Goal: Task Accomplishment & Management: Complete application form

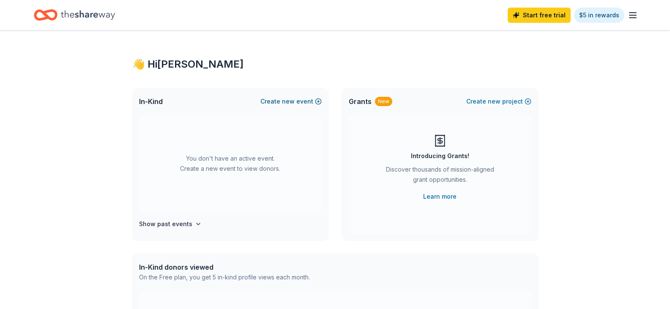
click at [294, 104] on span "new" at bounding box center [288, 101] width 13 height 10
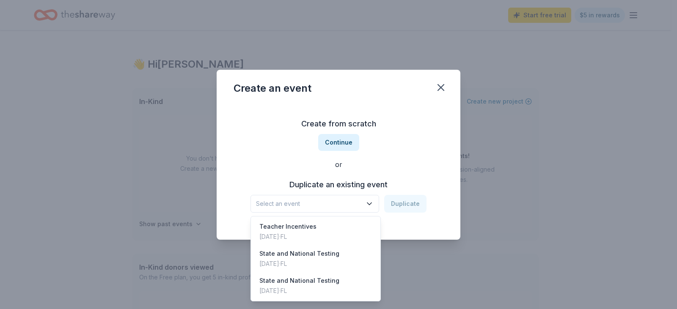
click at [373, 205] on icon "button" at bounding box center [369, 204] width 8 height 8
click at [351, 284] on div "State and National Testing Nov 03, 2023 · FL" at bounding box center [315, 285] width 126 height 27
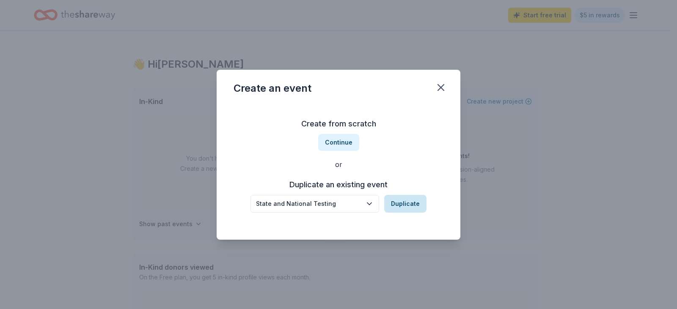
click at [412, 208] on button "Duplicate" at bounding box center [405, 204] width 42 height 18
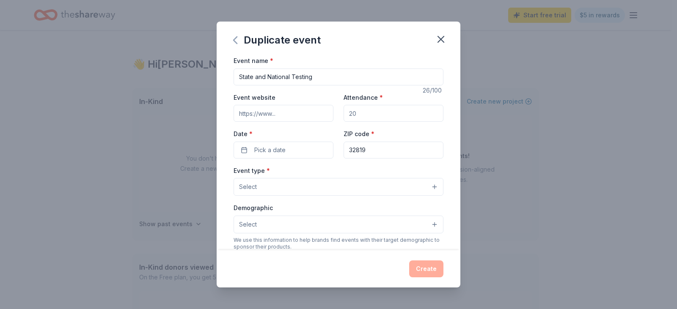
click at [237, 43] on icon "button" at bounding box center [235, 40] width 14 height 14
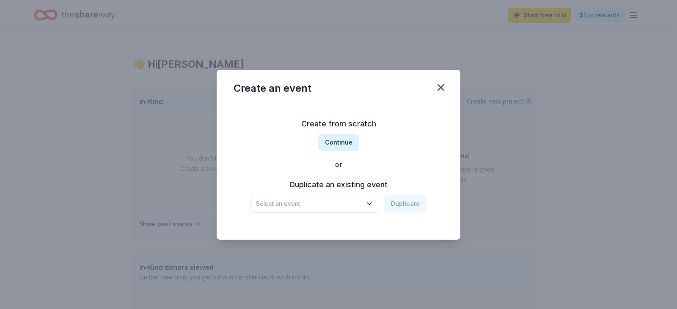
click at [364, 203] on button "Select an event" at bounding box center [314, 204] width 129 height 18
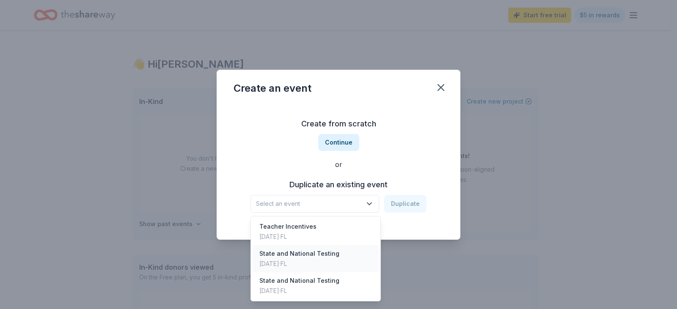
click at [349, 260] on div "State and National Testing Feb 05, 2024 · FL" at bounding box center [315, 258] width 126 height 27
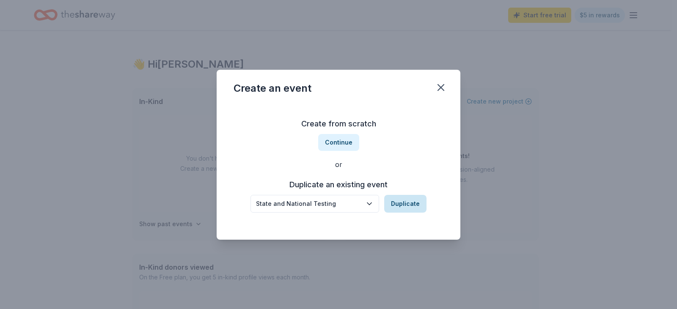
click at [413, 201] on button "Duplicate" at bounding box center [405, 204] width 42 height 18
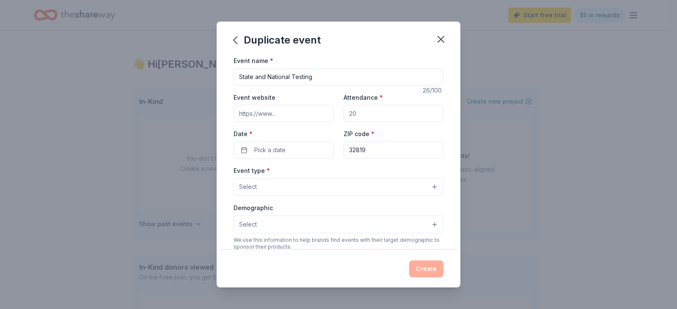
click at [358, 113] on input "Attendance *" at bounding box center [393, 113] width 100 height 17
type input "125"
click at [289, 150] on button "Pick a date" at bounding box center [283, 150] width 100 height 17
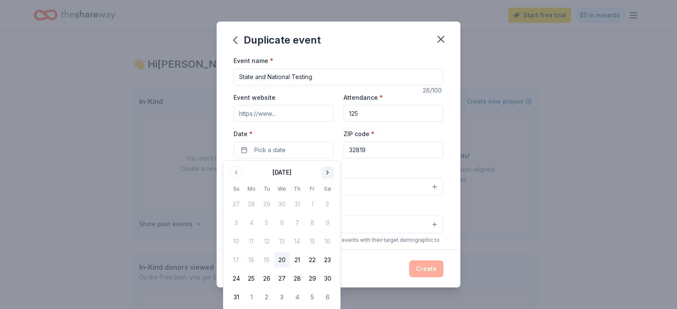
click at [329, 173] on button "Go to next month" at bounding box center [327, 173] width 12 height 12
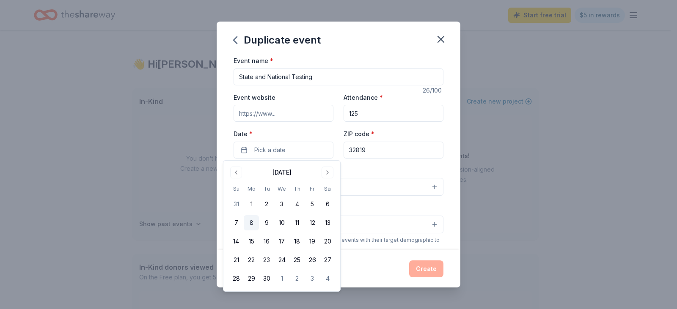
click at [255, 224] on button "8" at bounding box center [251, 222] width 15 height 15
click at [376, 169] on div "Event type * Select" at bounding box center [338, 180] width 210 height 31
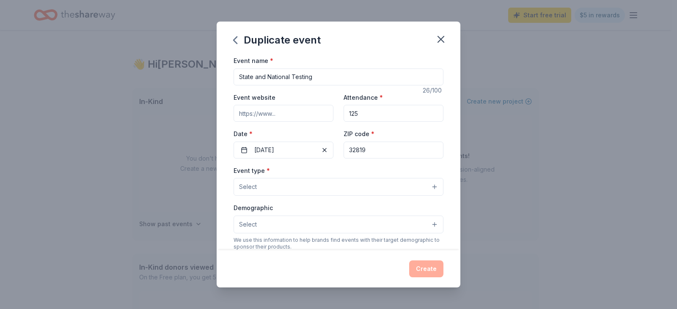
click at [334, 192] on button "Select" at bounding box center [338, 187] width 210 height 18
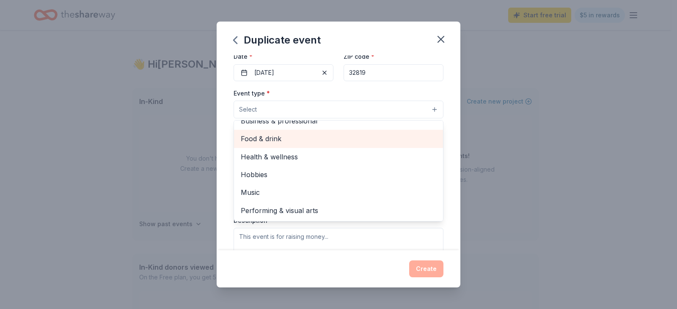
scroll to position [85, 0]
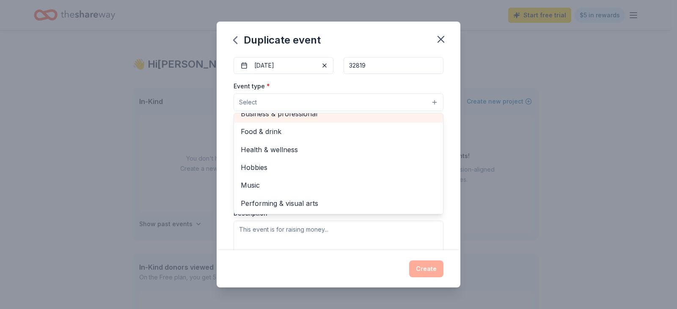
click at [341, 117] on span "Business & professional" at bounding box center [338, 113] width 195 height 11
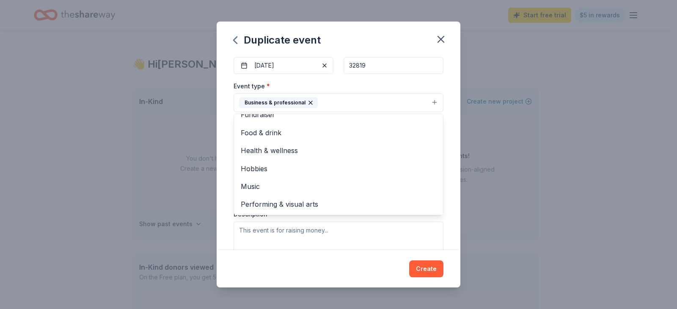
click at [344, 244] on div "Event type * Business & professional Fundraiser Food & drink Health & wellness …" at bounding box center [338, 170] width 210 height 179
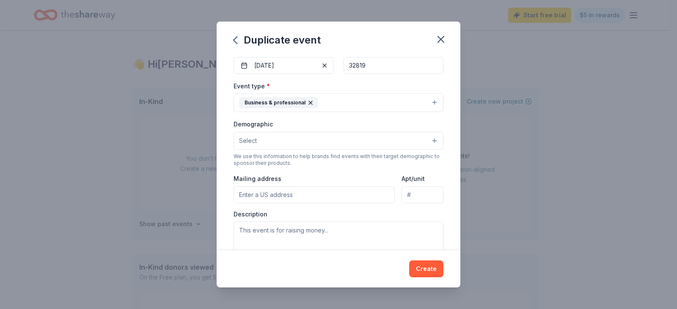
click at [311, 143] on button "Select" at bounding box center [338, 141] width 210 height 18
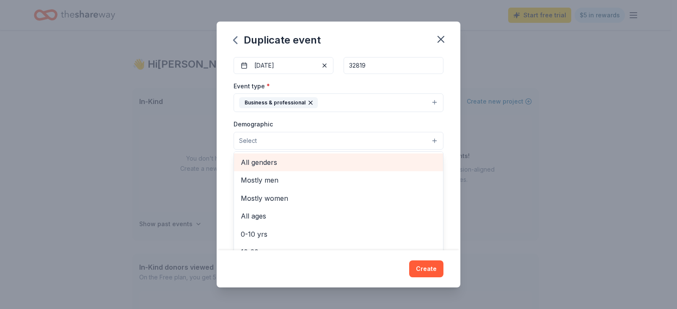
click at [313, 164] on span "All genders" at bounding box center [338, 162] width 195 height 11
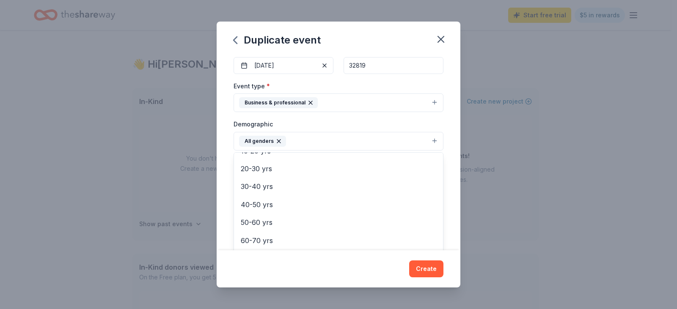
scroll to position [85, 0]
click at [315, 174] on span "20-30 yrs" at bounding box center [338, 168] width 195 height 11
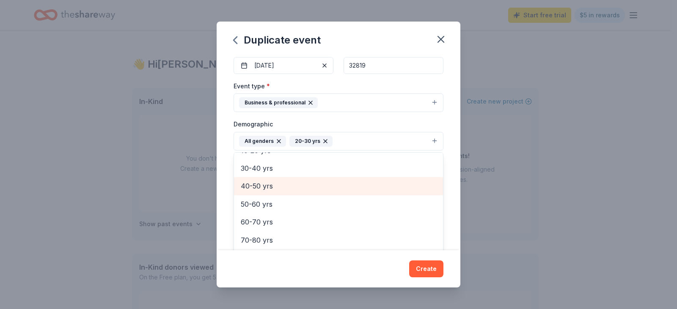
click at [315, 186] on span "40-50 yrs" at bounding box center [338, 186] width 195 height 11
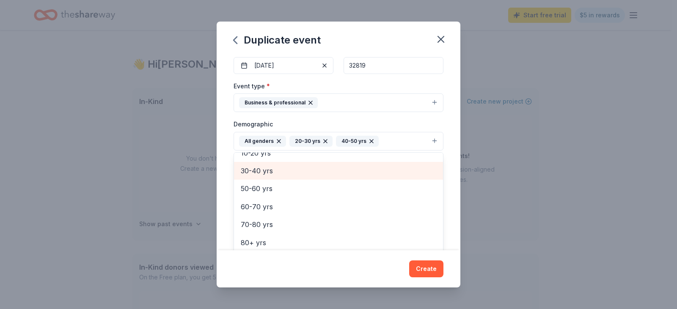
click at [316, 171] on span "30-40 yrs" at bounding box center [338, 170] width 195 height 11
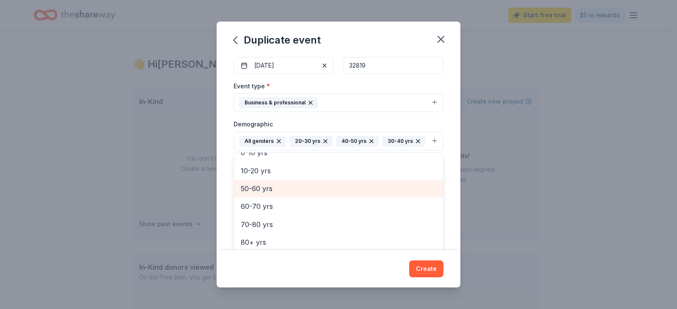
click at [316, 194] on span "50-60 yrs" at bounding box center [338, 188] width 195 height 11
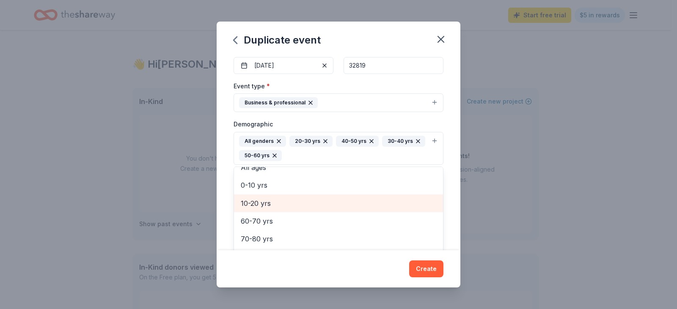
scroll to position [46, 0]
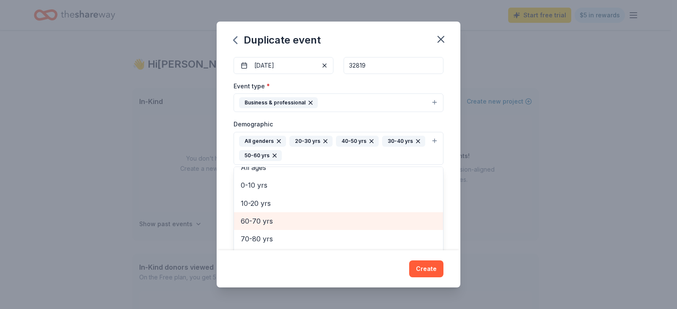
click at [317, 221] on span "60-70 yrs" at bounding box center [338, 221] width 195 height 11
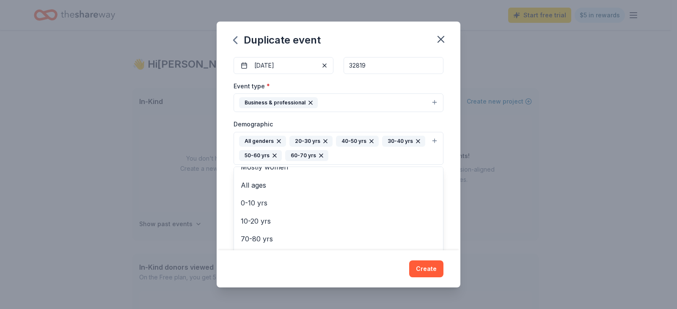
click at [228, 154] on div "Event name * State and National Testing 26 /100 Event website Attendance * 125 …" at bounding box center [339, 152] width 244 height 195
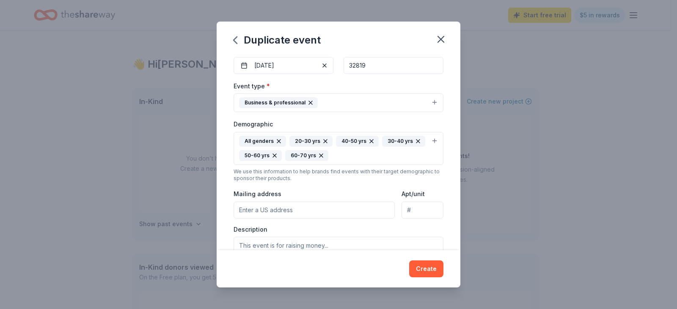
click at [305, 214] on input "Mailing address" at bounding box center [313, 210] width 161 height 17
type input "6500 Turkey Lake Road, Orlando, FL, 32819"
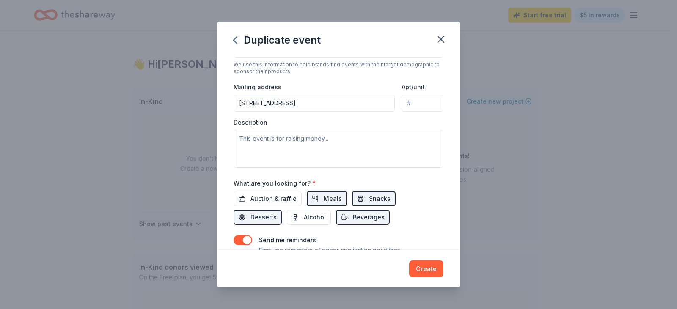
scroll to position [211, 0]
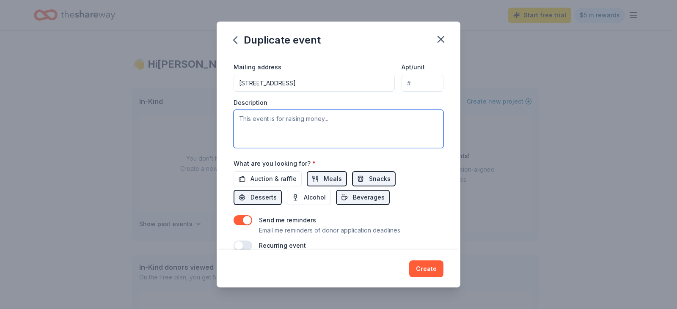
click at [312, 121] on textarea at bounding box center [338, 129] width 210 height 38
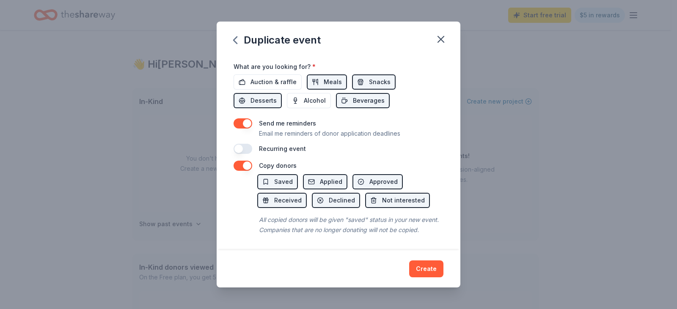
scroll to position [318, 0]
click at [244, 144] on button "button" at bounding box center [242, 149] width 19 height 10
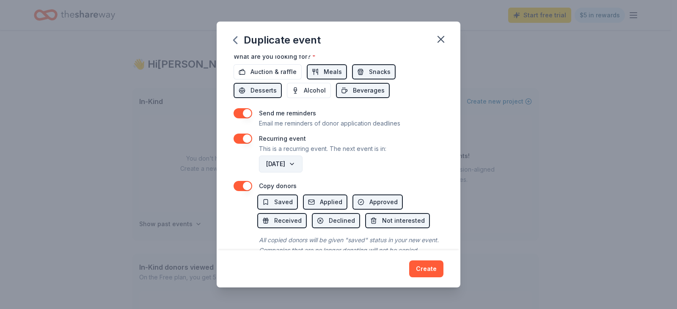
click at [302, 164] on button "September 2026" at bounding box center [281, 164] width 44 height 17
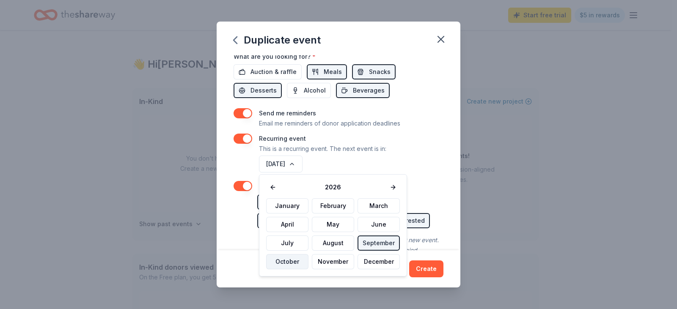
click at [284, 260] on button "October" at bounding box center [287, 261] width 42 height 15
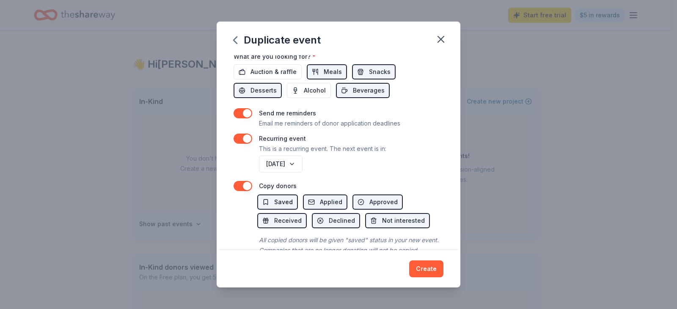
click at [280, 203] on span "Saved" at bounding box center [283, 202] width 19 height 10
click at [315, 204] on button "Applied" at bounding box center [325, 202] width 44 height 15
click at [373, 203] on span "Approved" at bounding box center [383, 202] width 28 height 10
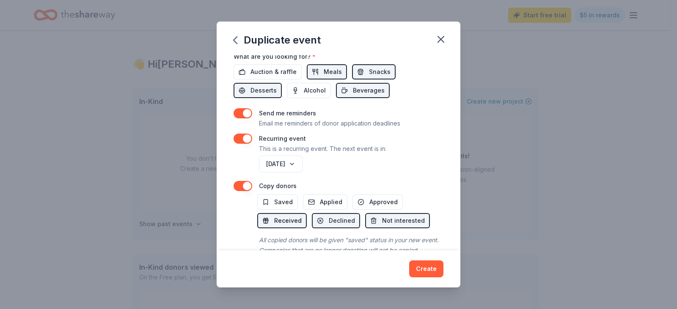
click at [290, 216] on span "Received" at bounding box center [287, 221] width 27 height 10
click at [382, 223] on span "Not interested" at bounding box center [403, 221] width 43 height 10
click at [335, 220] on span "Declined" at bounding box center [342, 221] width 26 height 10
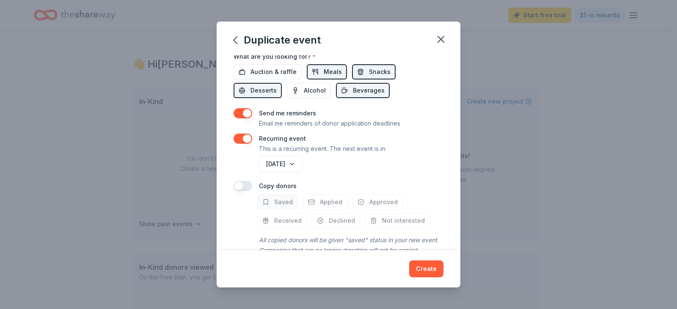
click at [290, 206] on span "Saved" at bounding box center [283, 202] width 19 height 10
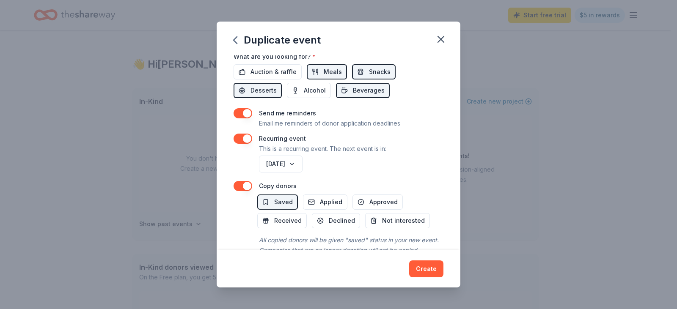
drag, startPoint x: 290, startPoint y: 219, endPoint x: 299, endPoint y: 209, distance: 12.9
click at [290, 219] on span "Received" at bounding box center [287, 221] width 27 height 10
click at [318, 205] on button "Applied" at bounding box center [325, 202] width 44 height 15
click at [377, 203] on span "Approved" at bounding box center [383, 202] width 28 height 10
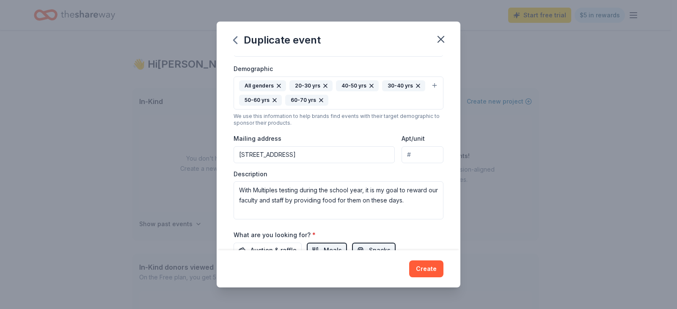
scroll to position [137, 0]
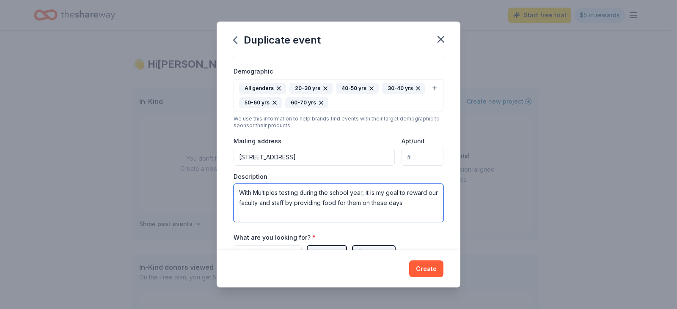
click at [424, 206] on textarea "With Multiples testing during the school year, it is my goal to reward our facu…" at bounding box center [338, 203] width 210 height 38
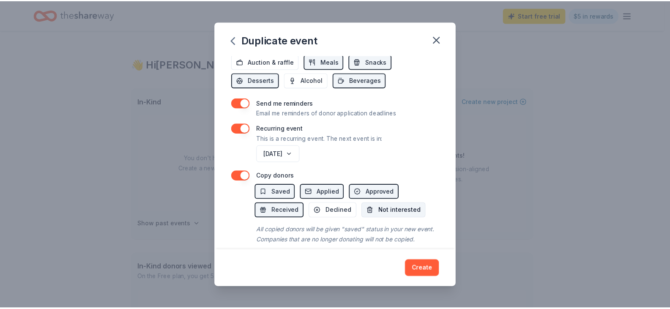
scroll to position [349, 0]
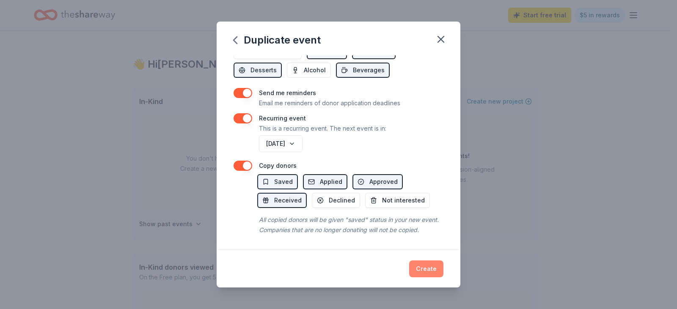
type textarea "With Multiples testing during the school year, it is my goal to reward our facu…"
click at [425, 268] on button "Create" at bounding box center [426, 268] width 34 height 17
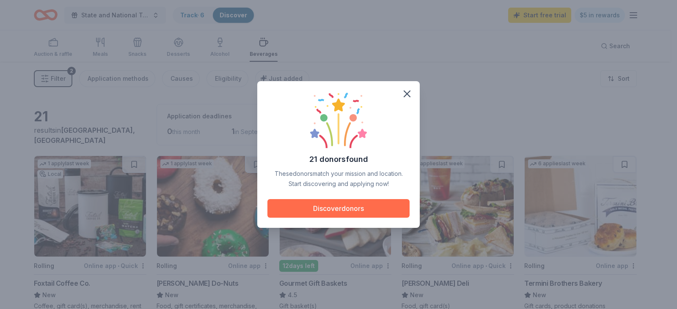
click at [354, 213] on button "Discover donors" at bounding box center [338, 208] width 142 height 19
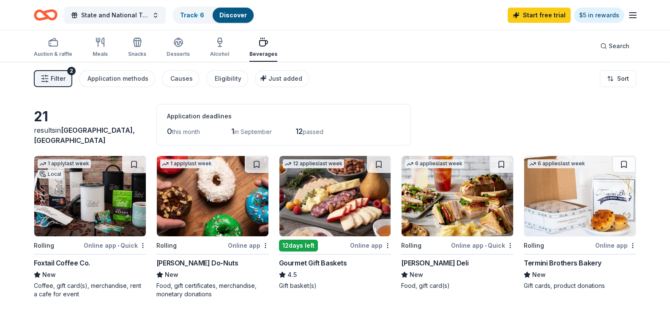
click at [54, 81] on span "Filter" at bounding box center [58, 79] width 15 height 10
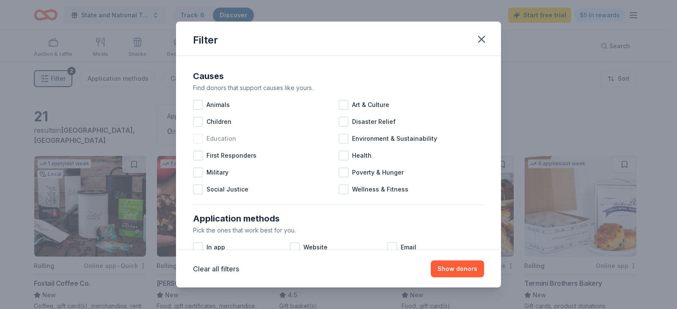
click at [201, 141] on div at bounding box center [198, 139] width 10 height 10
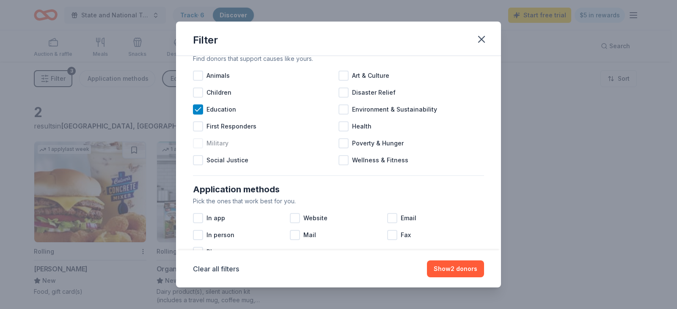
scroll to position [85, 0]
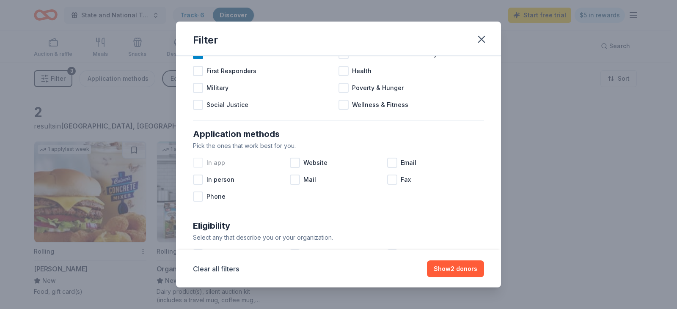
click at [199, 165] on div at bounding box center [198, 163] width 10 height 10
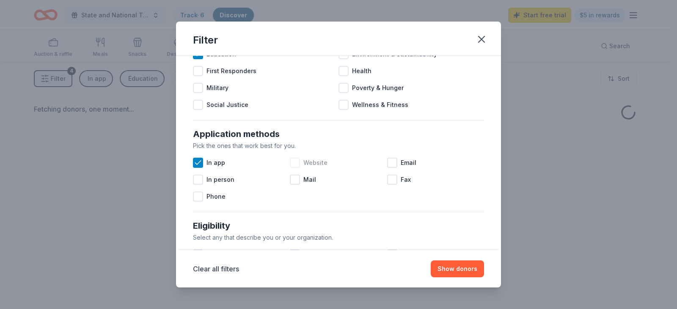
click at [296, 165] on div at bounding box center [295, 163] width 10 height 10
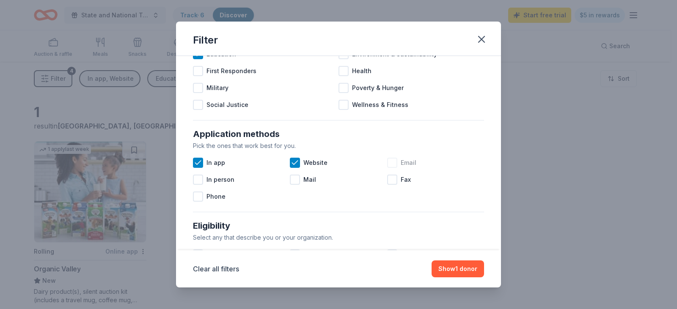
click at [390, 164] on div at bounding box center [392, 163] width 10 height 10
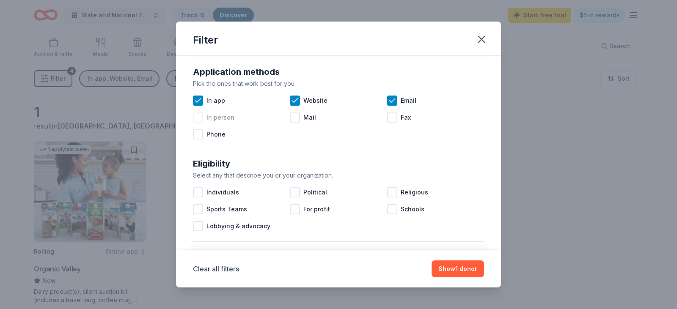
scroll to position [169, 0]
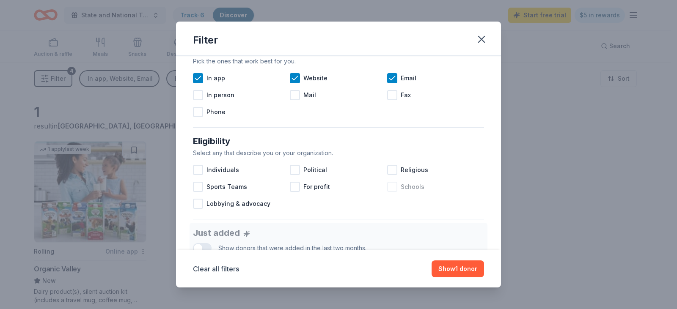
click at [389, 189] on div at bounding box center [392, 187] width 10 height 10
click at [200, 113] on div at bounding box center [198, 112] width 10 height 10
click at [200, 97] on div at bounding box center [198, 95] width 10 height 10
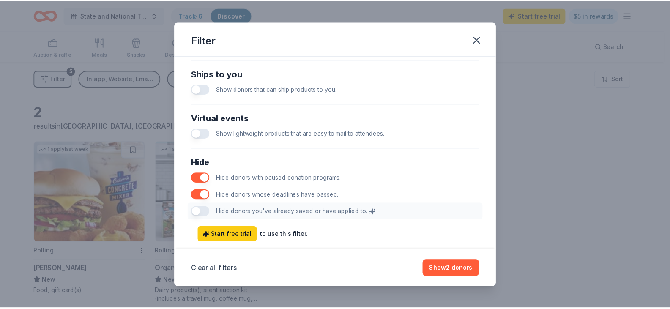
scroll to position [420, 0]
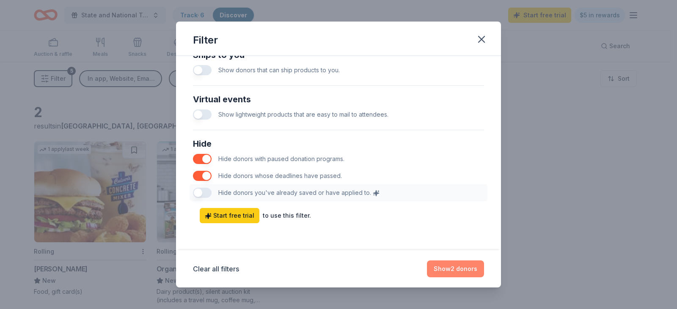
click at [463, 267] on button "Show 2 donors" at bounding box center [455, 268] width 57 height 17
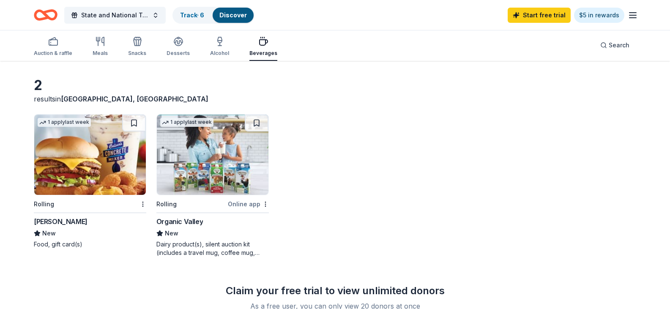
scroll to position [42, 0]
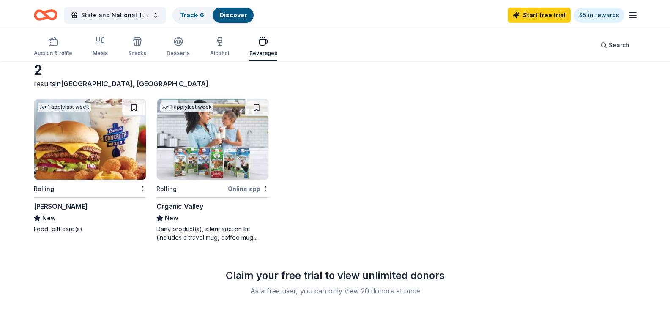
click at [58, 211] on div "Culver's" at bounding box center [61, 206] width 54 height 10
click at [187, 180] on img at bounding box center [213, 139] width 112 height 80
click at [43, 11] on icon "Home" at bounding box center [49, 15] width 13 height 8
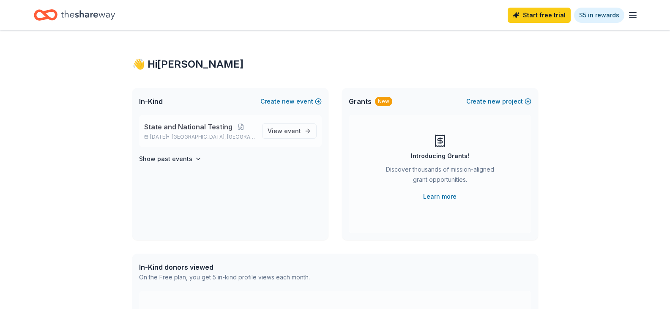
click at [224, 137] on p "Sep 08, 2025 • Sand Lake, FL" at bounding box center [199, 137] width 111 height 7
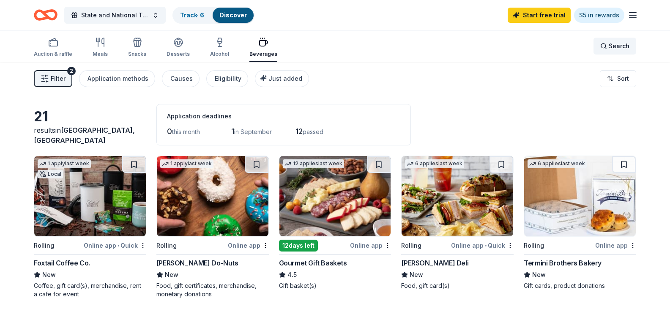
click at [618, 42] on span "Search" at bounding box center [619, 46] width 21 height 10
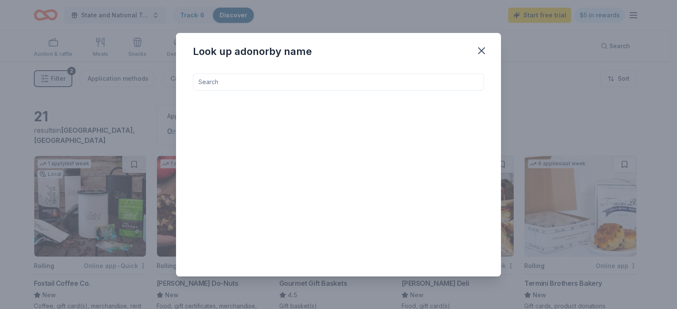
click at [387, 88] on input at bounding box center [338, 82] width 291 height 17
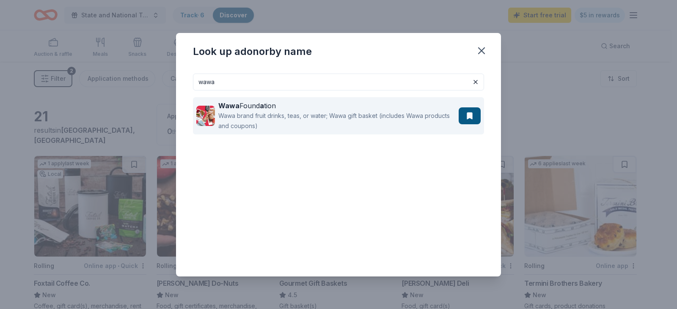
type input "wawa"
click at [254, 117] on div "Wawa brand fruit drinks, teas, or water; Wawa gift basket (includes Wawa produc…" at bounding box center [336, 121] width 237 height 20
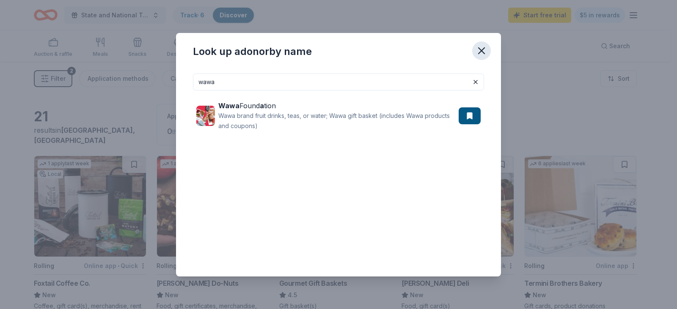
click at [481, 49] on icon "button" at bounding box center [481, 51] width 12 height 12
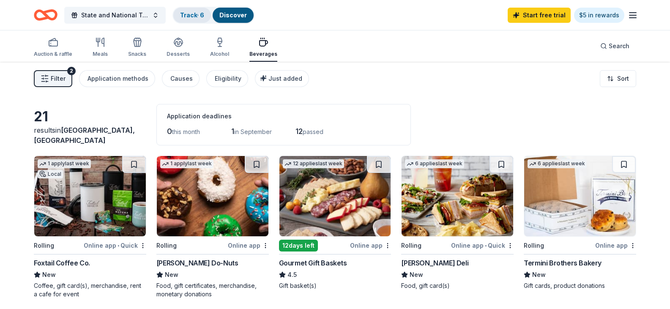
click at [197, 15] on link "Track · 6" at bounding box center [192, 14] width 24 height 7
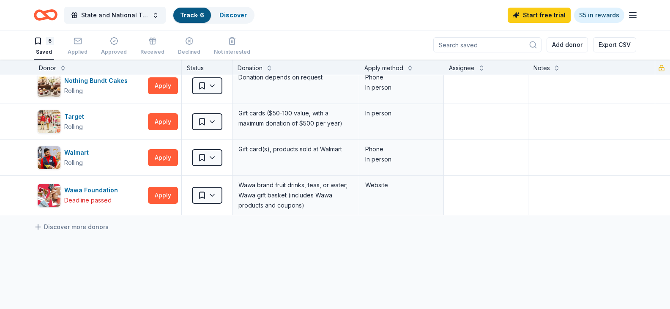
scroll to position [85, 0]
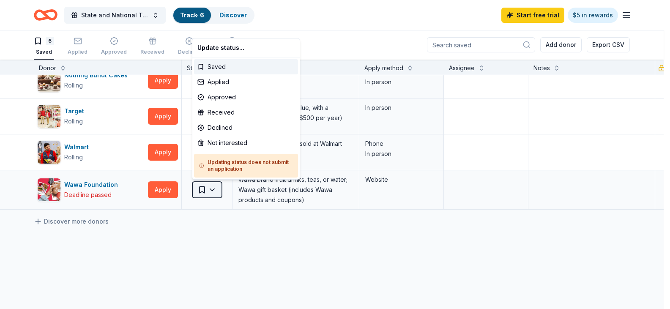
click at [211, 191] on html "State and National Testing Track · 6 Discover Start free trial $5 in rewards 6 …" at bounding box center [335, 154] width 670 height 309
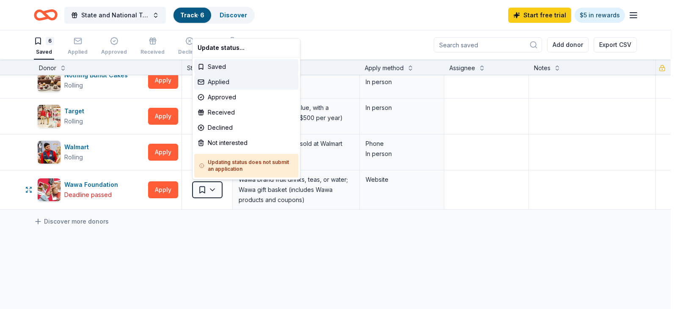
click at [224, 81] on div "Applied" at bounding box center [246, 81] width 104 height 15
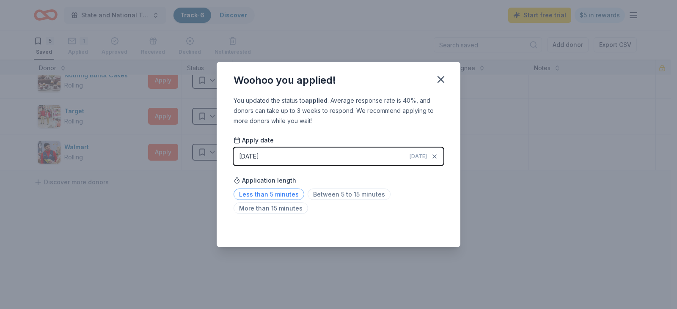
click at [273, 193] on span "Less than 5 minutes" at bounding box center [268, 194] width 71 height 11
click at [444, 79] on icon "button" at bounding box center [441, 80] width 12 height 12
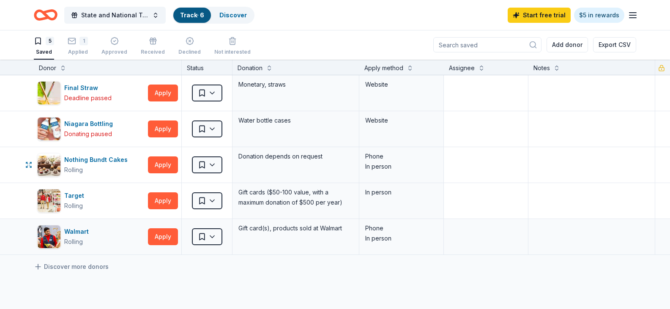
scroll to position [0, 0]
click at [235, 11] on link "Discover" at bounding box center [232, 14] width 27 height 7
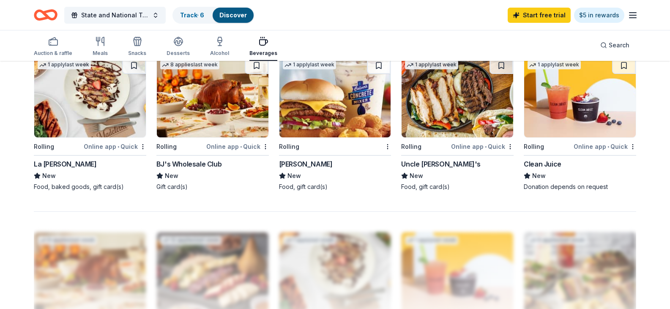
scroll to position [592, 0]
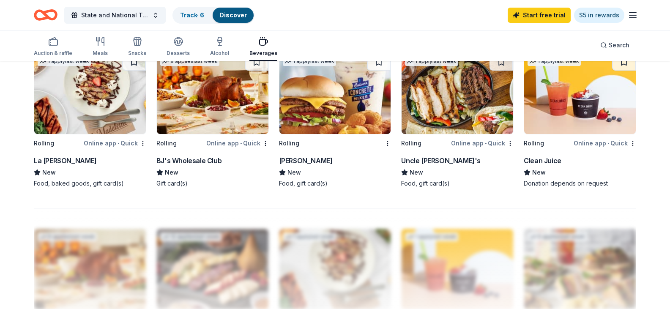
click at [565, 148] on div "Rolling" at bounding box center [548, 143] width 48 height 11
click at [550, 166] on div "Clean Juice" at bounding box center [543, 161] width 38 height 10
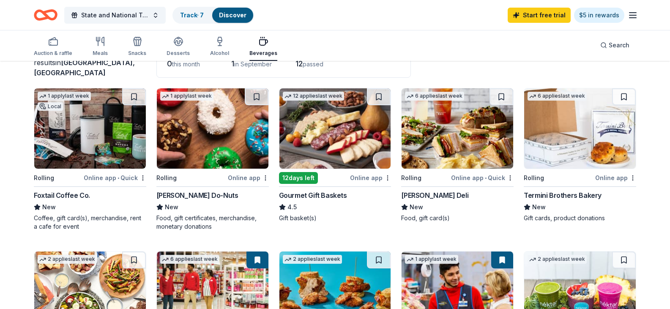
scroll to position [42, 0]
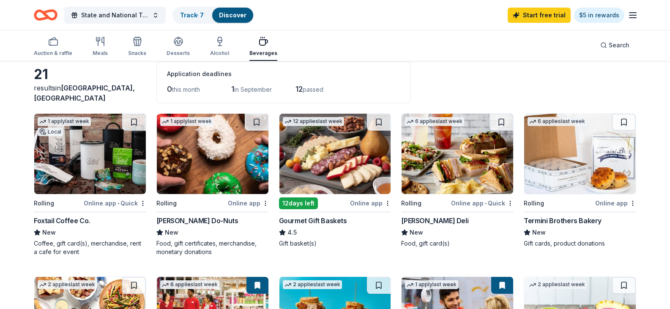
click at [222, 208] on div "Rolling" at bounding box center [191, 203] width 70 height 11
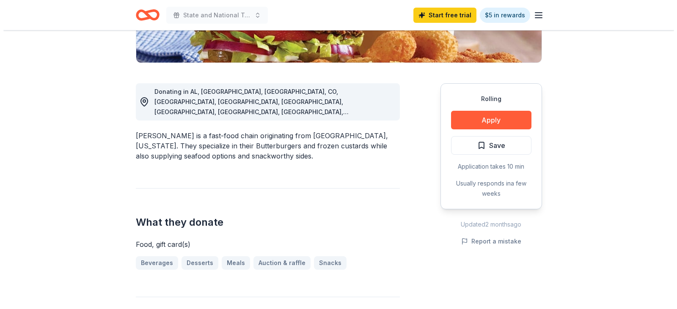
scroll to position [169, 0]
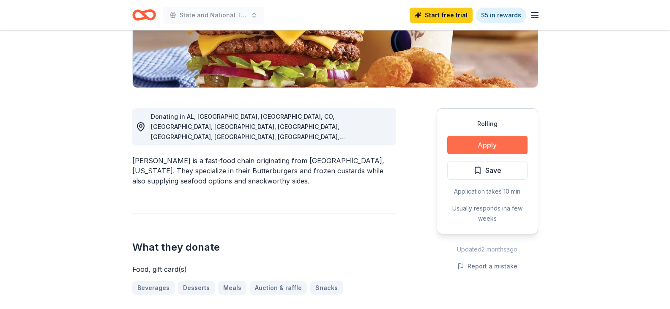
click at [483, 143] on button "Apply" at bounding box center [487, 145] width 80 height 19
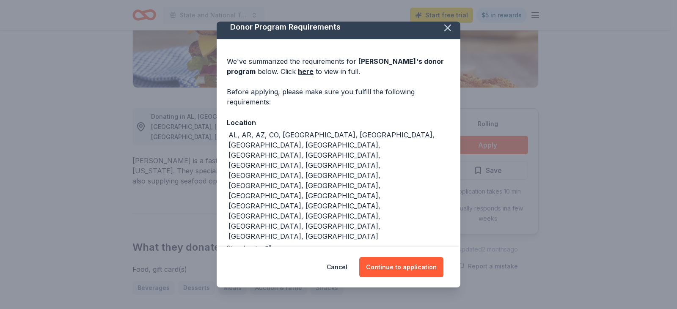
scroll to position [10, 0]
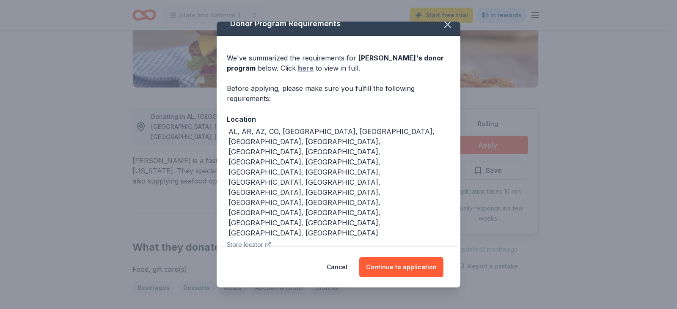
click at [298, 70] on link "here" at bounding box center [306, 68] width 16 height 10
click at [403, 265] on button "Continue to application" at bounding box center [401, 267] width 84 height 20
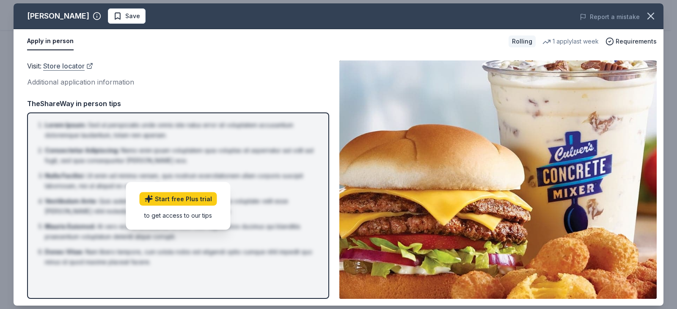
click at [63, 62] on link "Store locator" at bounding box center [68, 65] width 50 height 11
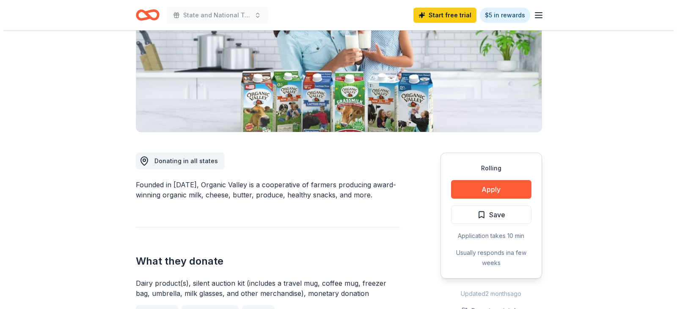
scroll to position [127, 0]
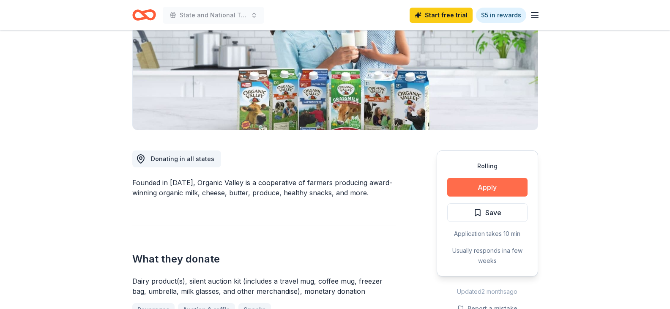
click at [501, 190] on button "Apply" at bounding box center [487, 187] width 80 height 19
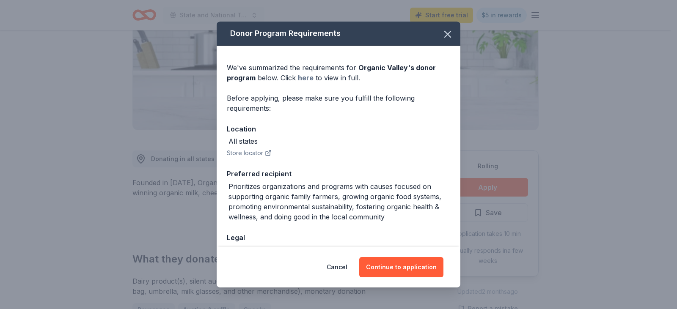
click at [310, 79] on link "here" at bounding box center [306, 78] width 16 height 10
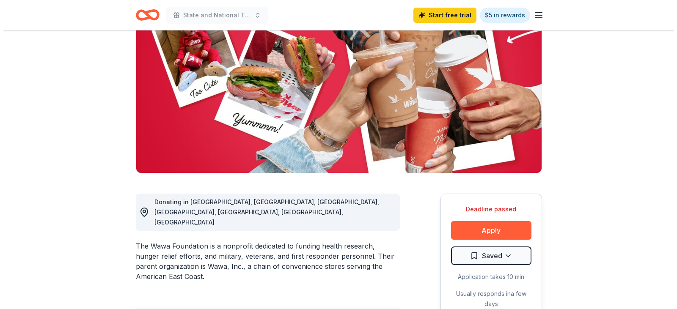
scroll to position [85, 0]
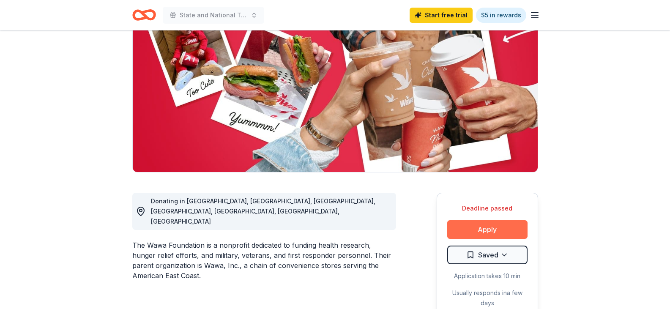
click at [490, 229] on button "Apply" at bounding box center [487, 229] width 80 height 19
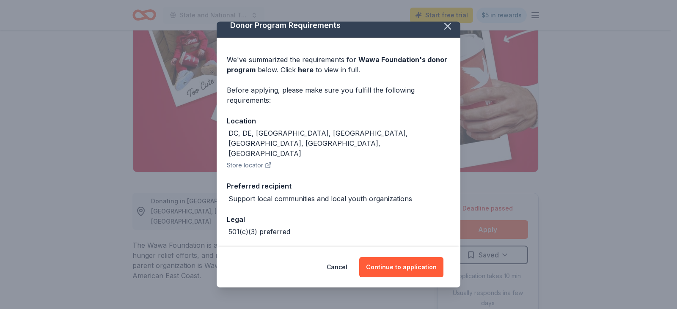
scroll to position [0, 0]
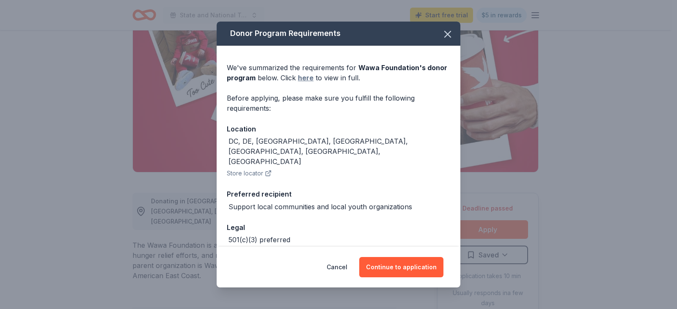
click at [300, 76] on link "here" at bounding box center [306, 78] width 16 height 10
click at [410, 270] on button "Continue to application" at bounding box center [401, 267] width 84 height 20
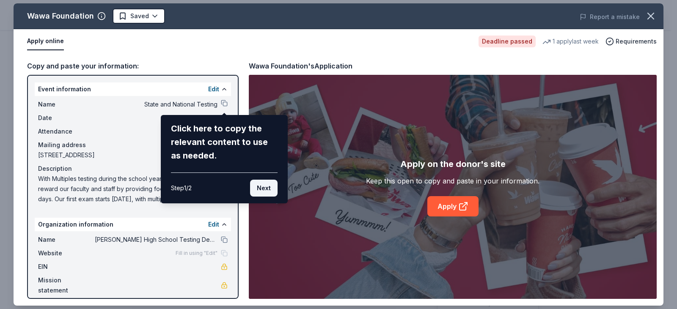
click at [265, 192] on button "Next" at bounding box center [263, 188] width 27 height 17
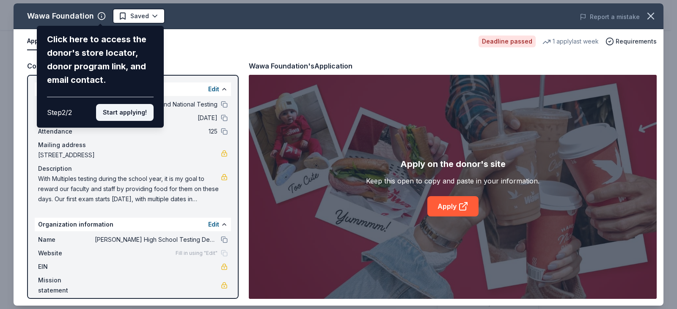
click at [114, 113] on button "Start applying!" at bounding box center [125, 112] width 58 height 17
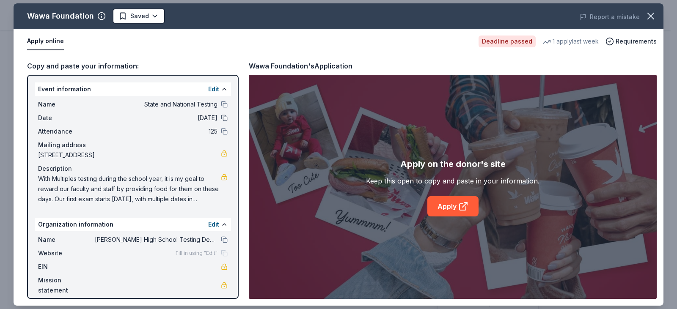
click at [225, 116] on button at bounding box center [224, 118] width 7 height 7
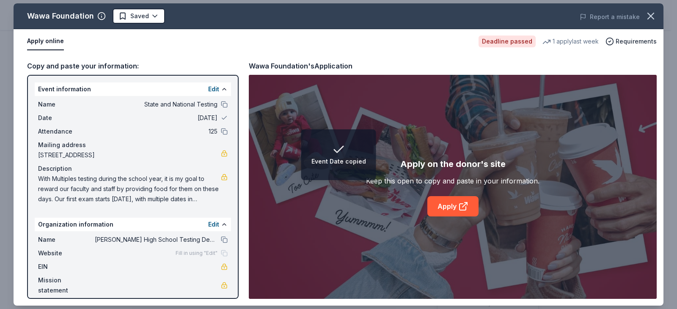
click at [212, 118] on span "09/08/25" at bounding box center [156, 118] width 123 height 10
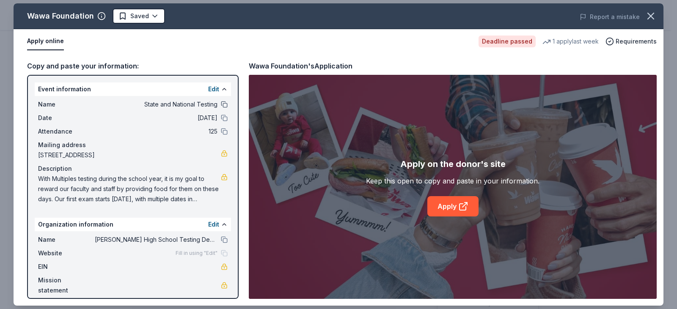
click at [221, 102] on button at bounding box center [224, 104] width 7 height 7
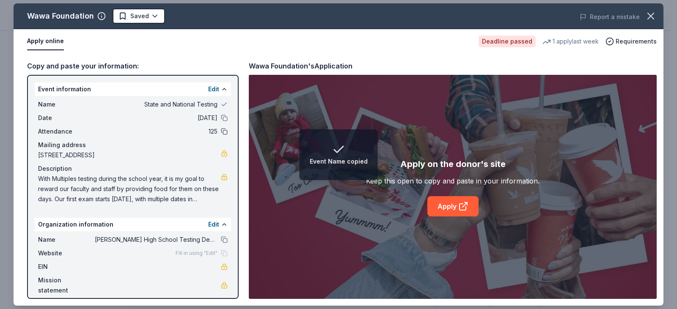
click at [222, 133] on button at bounding box center [224, 131] width 7 height 7
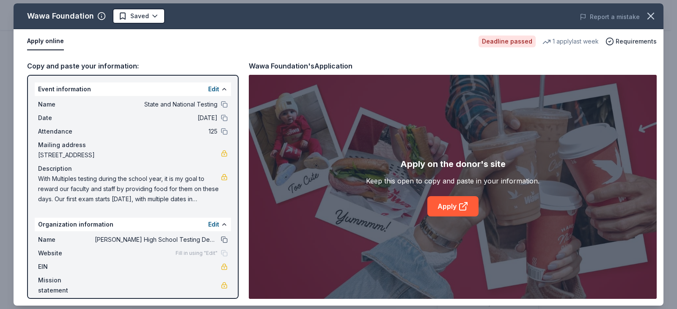
click at [226, 239] on button at bounding box center [224, 239] width 7 height 7
click at [461, 207] on icon at bounding box center [463, 206] width 10 height 10
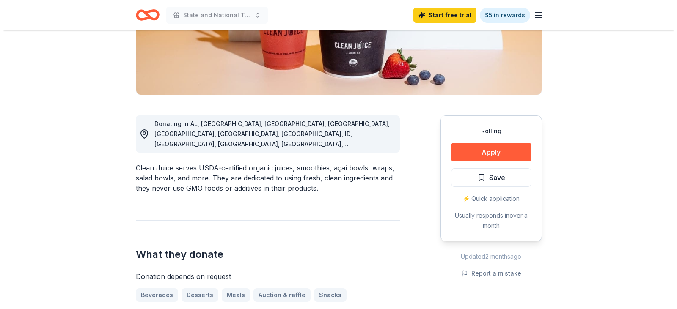
scroll to position [169, 0]
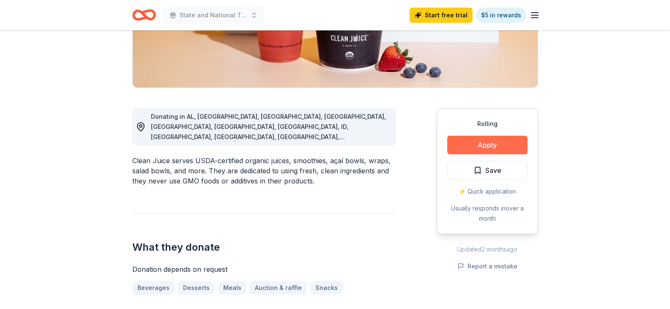
click at [462, 142] on button "Apply" at bounding box center [487, 145] width 80 height 19
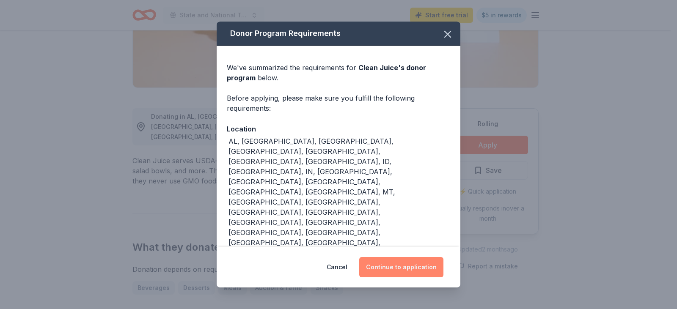
click at [397, 257] on button "Continue to application" at bounding box center [401, 267] width 84 height 20
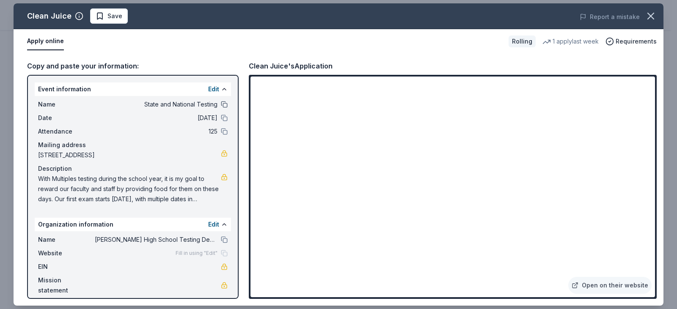
click at [225, 106] on button at bounding box center [224, 104] width 7 height 7
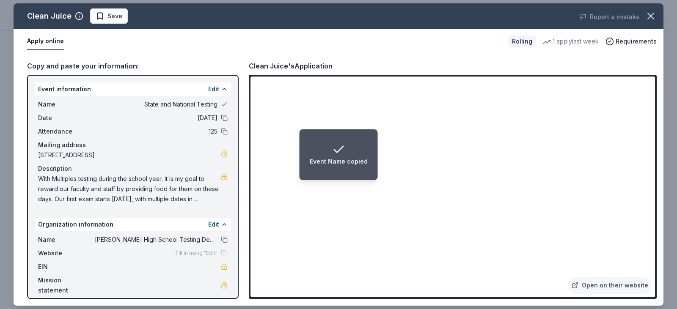
click at [227, 118] on button at bounding box center [224, 118] width 7 height 7
click at [224, 132] on button at bounding box center [224, 131] width 7 height 7
click at [221, 241] on button at bounding box center [224, 239] width 7 height 7
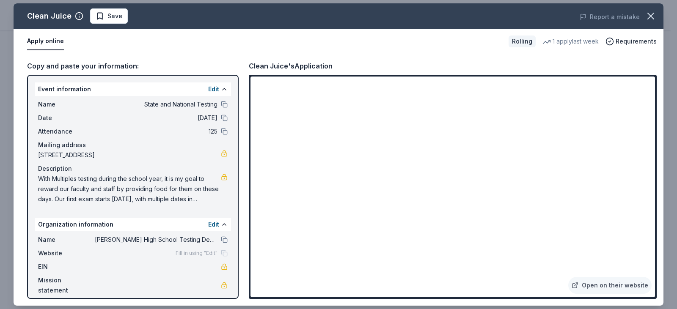
click at [52, 45] on button "Apply online" at bounding box center [45, 42] width 37 height 18
click at [107, 15] on span "Save" at bounding box center [114, 16] width 15 height 10
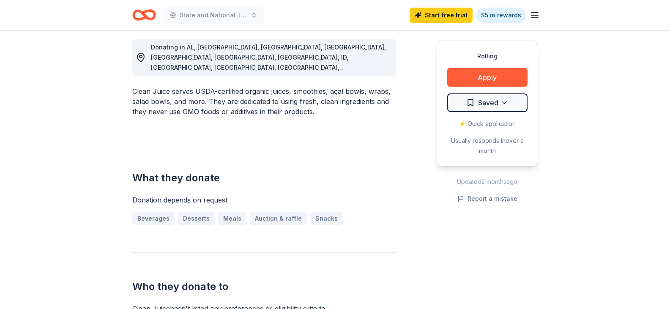
scroll to position [254, 0]
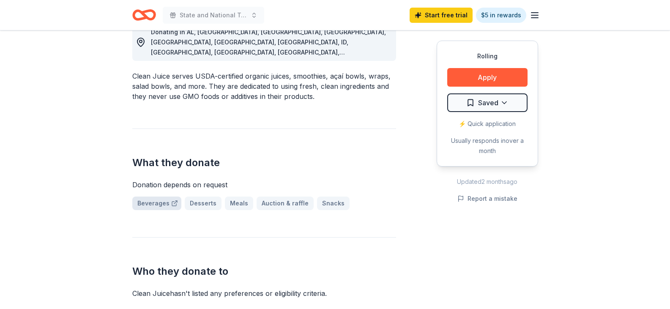
click at [153, 197] on link "Beverages" at bounding box center [156, 204] width 49 height 14
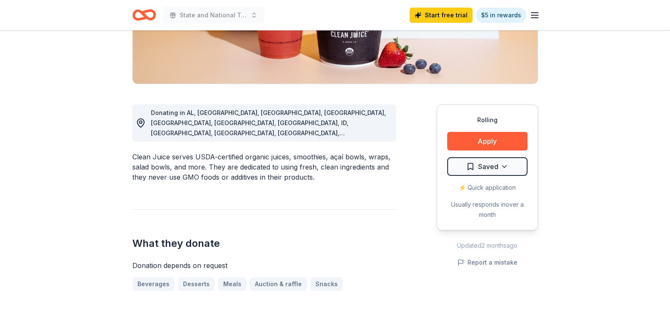
scroll to position [169, 0]
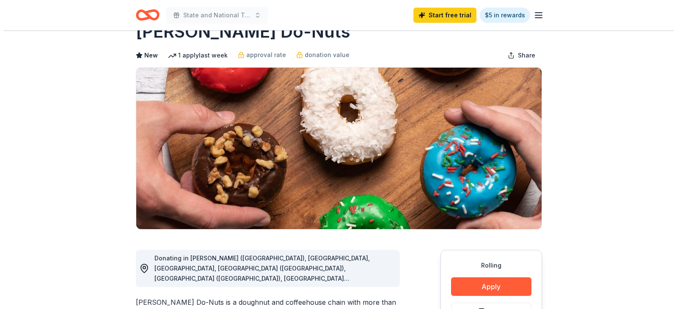
scroll to position [85, 0]
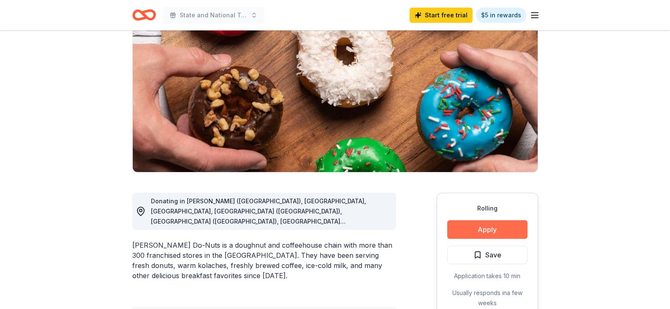
click at [467, 230] on button "Apply" at bounding box center [487, 229] width 80 height 19
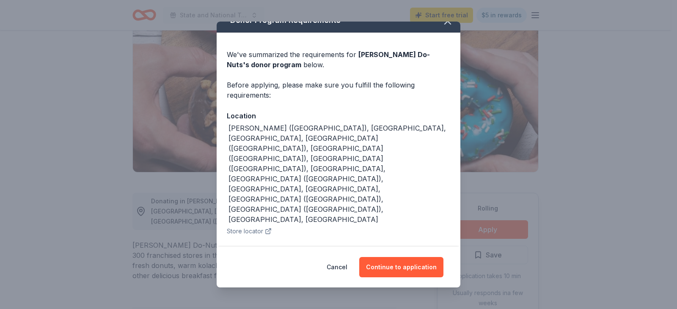
scroll to position [20, 0]
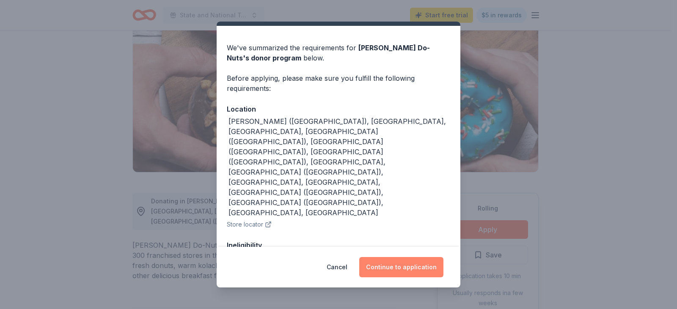
click at [413, 264] on button "Continue to application" at bounding box center [401, 267] width 84 height 20
